Goal: Find specific page/section: Find specific page/section

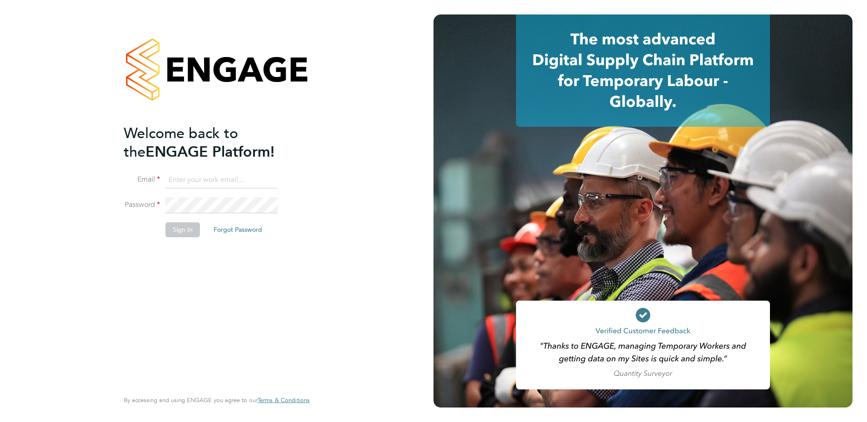
type input "ian.rist@ncclondon.ac.uk"
click at [186, 236] on button "Sign In" at bounding box center [182, 230] width 34 height 15
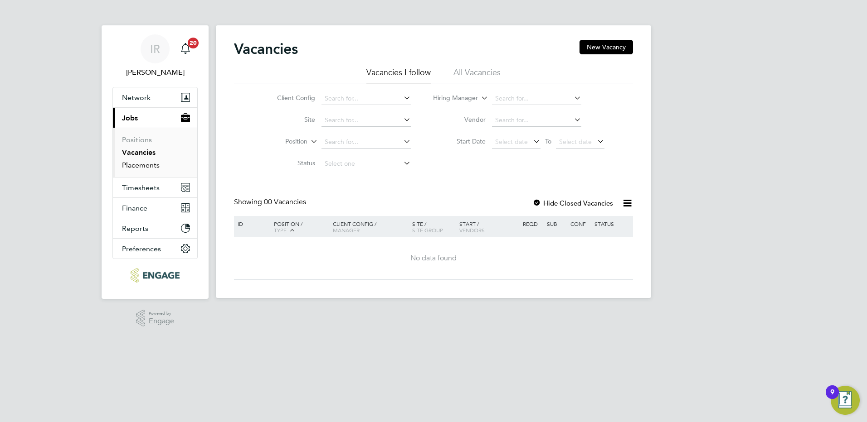
click at [153, 164] on link "Placements" at bounding box center [141, 165] width 38 height 9
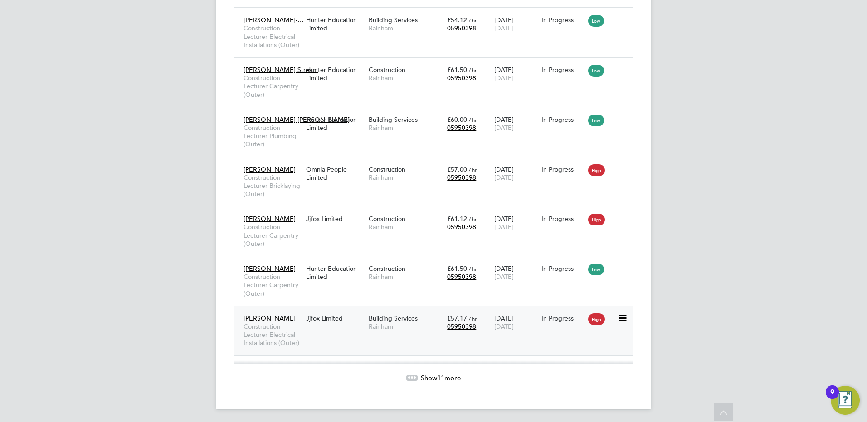
click at [286, 318] on span "[PERSON_NAME]" at bounding box center [269, 319] width 52 height 8
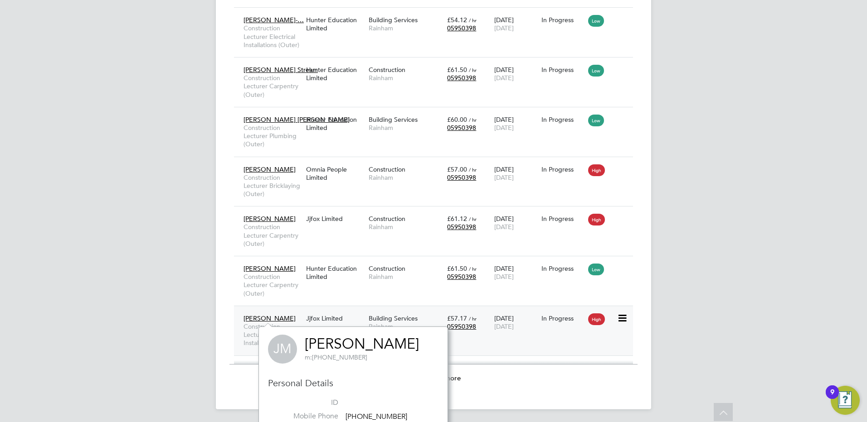
click at [253, 320] on span "[PERSON_NAME]" at bounding box center [269, 319] width 52 height 8
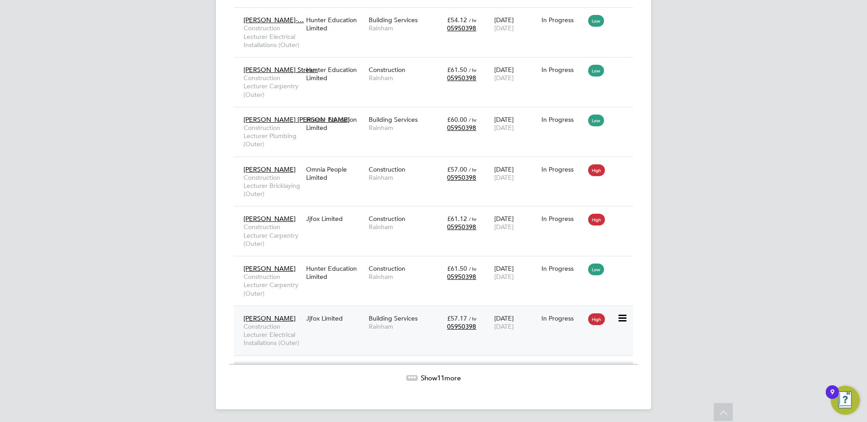
click at [257, 333] on span "Construction Lecturer Electrical Installations (Outer)" at bounding box center [272, 335] width 58 height 25
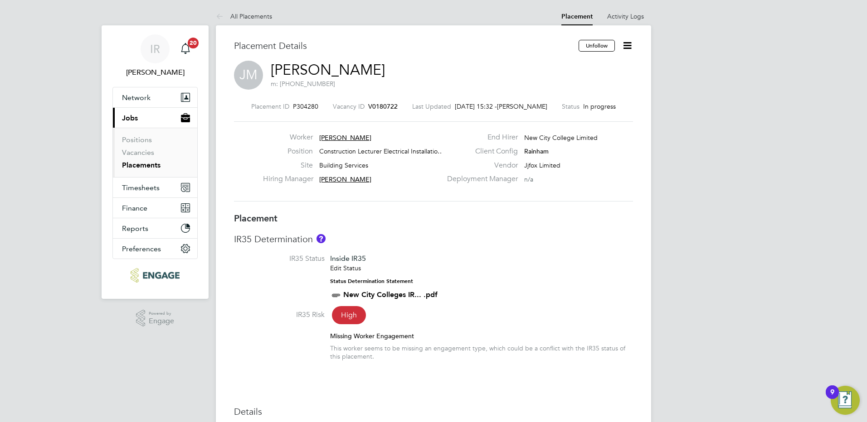
click at [432, 259] on div "Inside IR35 Edit Status Status Determination Statement New City Colleges IR... …" at bounding box center [383, 277] width 107 height 47
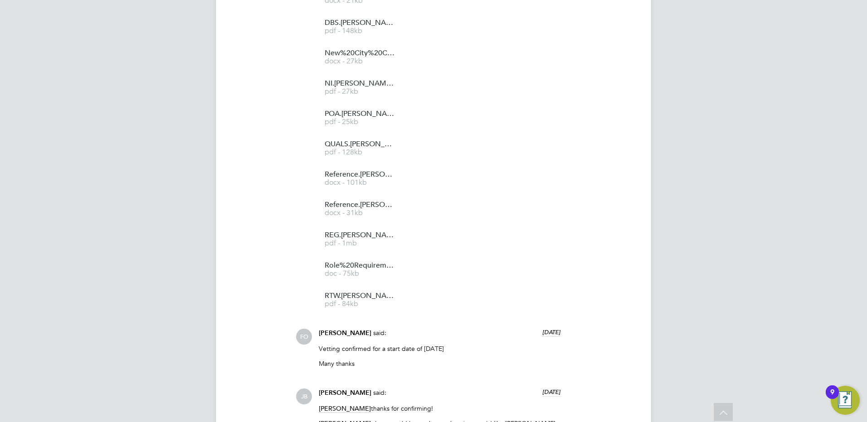
scroll to position [1632, 0]
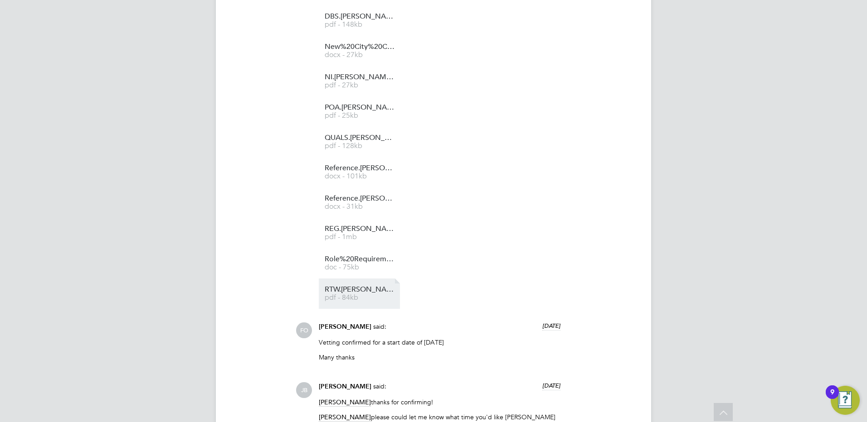
click at [336, 295] on span "pdf - 84kb" at bounding box center [361, 298] width 73 height 7
